Goal: Check status: Check status

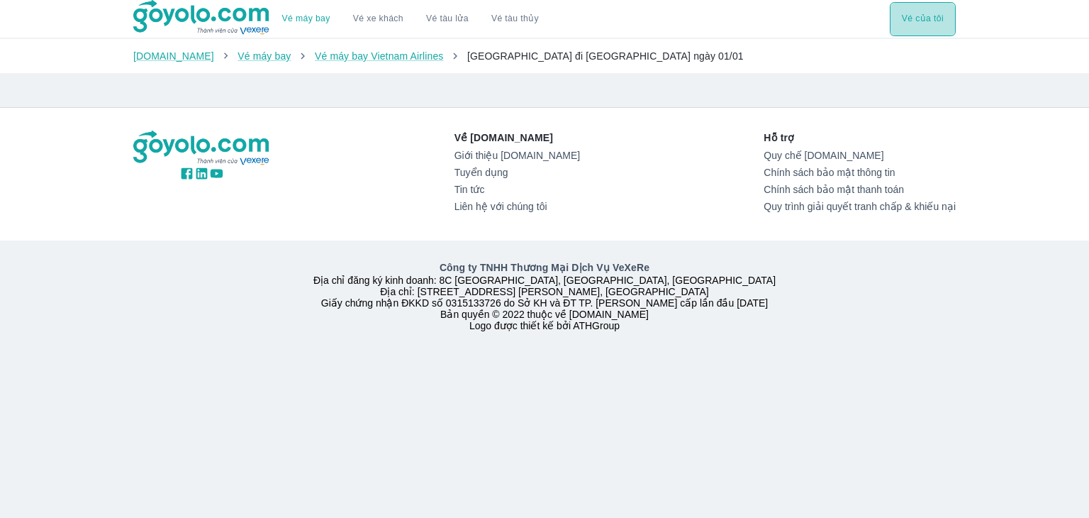
click at [905, 20] on button "Vé của tôi" at bounding box center [923, 19] width 66 height 34
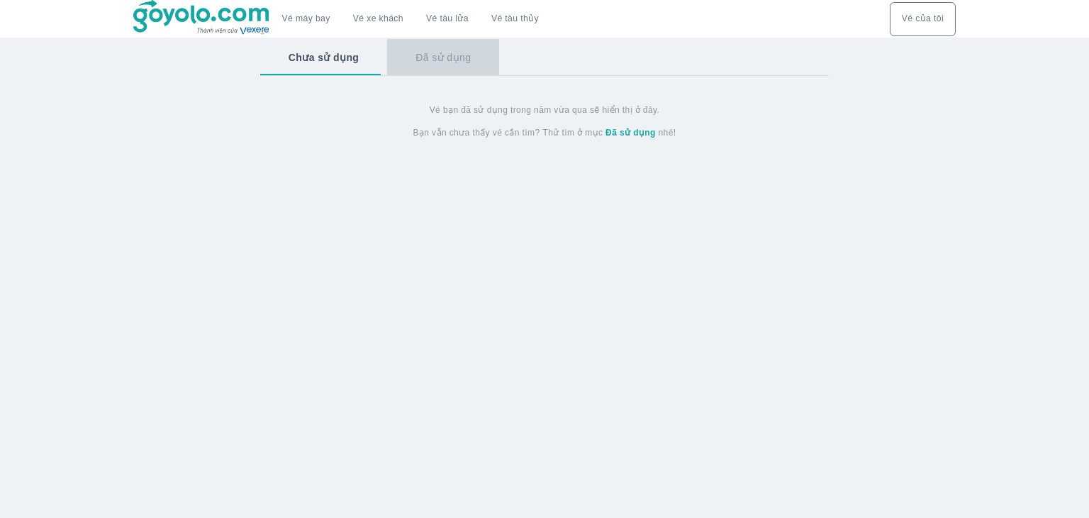
click at [448, 63] on button "Đã sử dụng" at bounding box center [443, 57] width 112 height 37
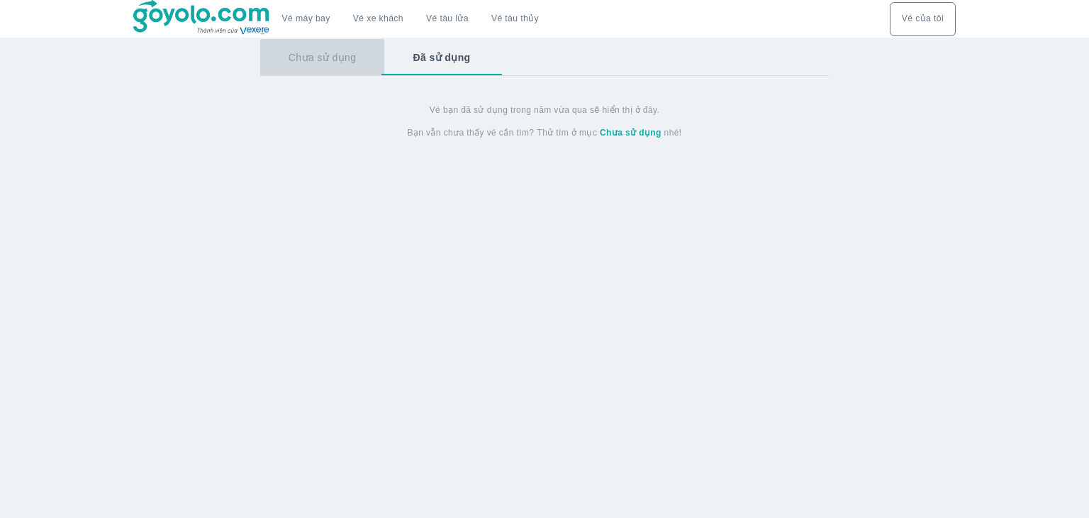
click at [327, 63] on button "Chưa sử dụng" at bounding box center [322, 57] width 125 height 37
click at [323, 23] on link "Vé máy bay" at bounding box center [306, 18] width 48 height 11
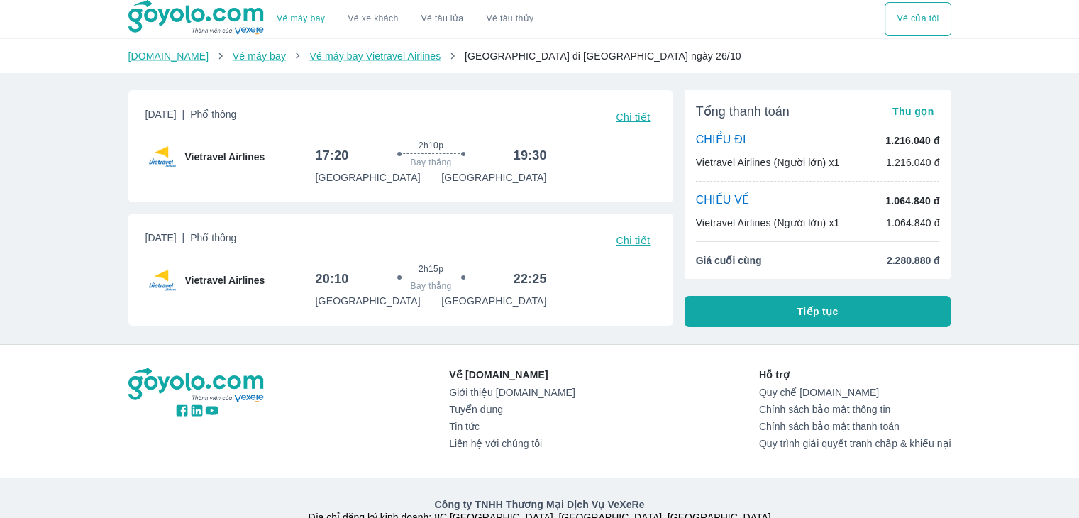
click at [77, 371] on div "Về [DOMAIN_NAME] Giới thiệu [DOMAIN_NAME] Tuyển dụng Tin tức Liên hệ với chúng …" at bounding box center [539, 466] width 1079 height 243
click at [723, 426] on div "Về [DOMAIN_NAME] Giới thiệu [DOMAIN_NAME] Tuyển dụng Tin tức Liên hệ với chúng …" at bounding box center [539, 410] width 823 height 87
